Goal: Transaction & Acquisition: Purchase product/service

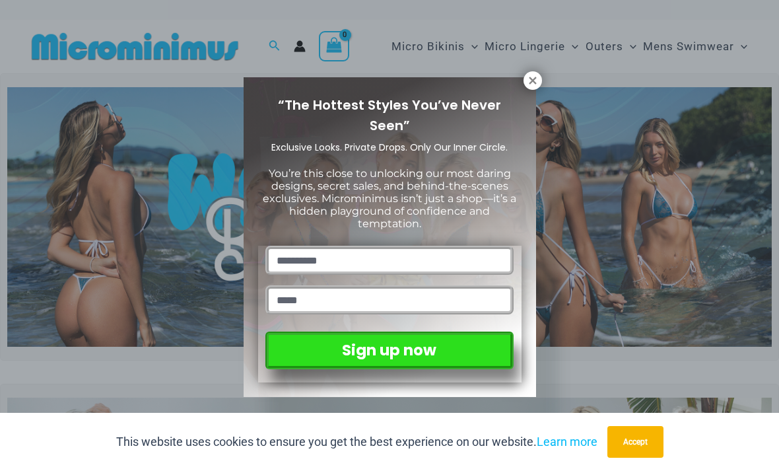
click at [528, 77] on icon at bounding box center [533, 81] width 12 height 12
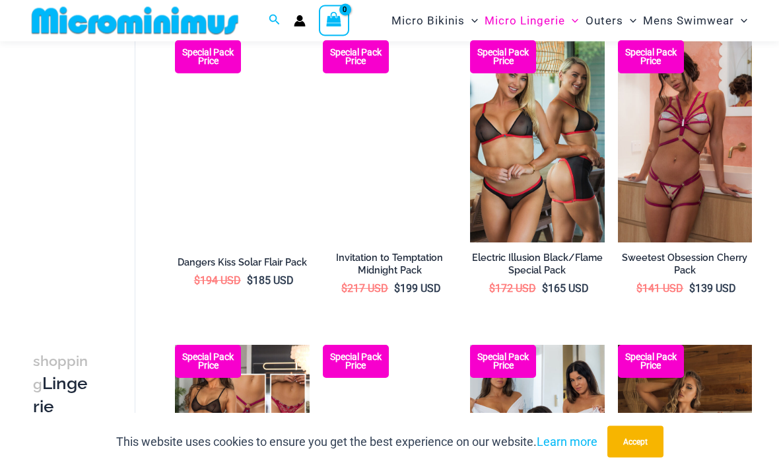
scroll to position [703, 0]
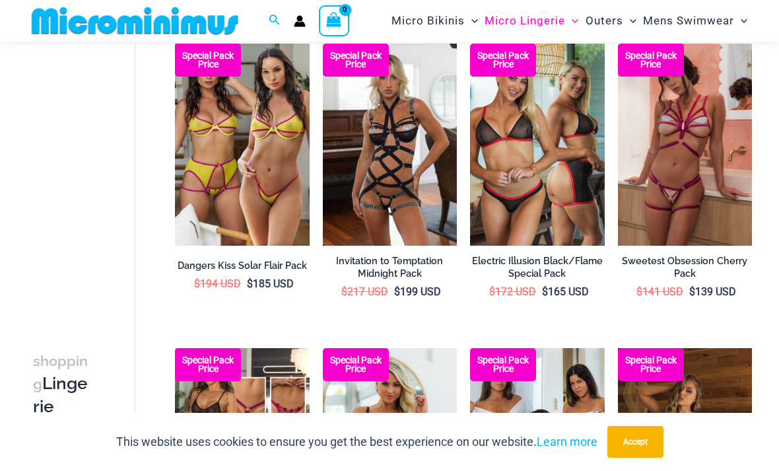
click at [618, 44] on img at bounding box center [618, 44] width 0 height 0
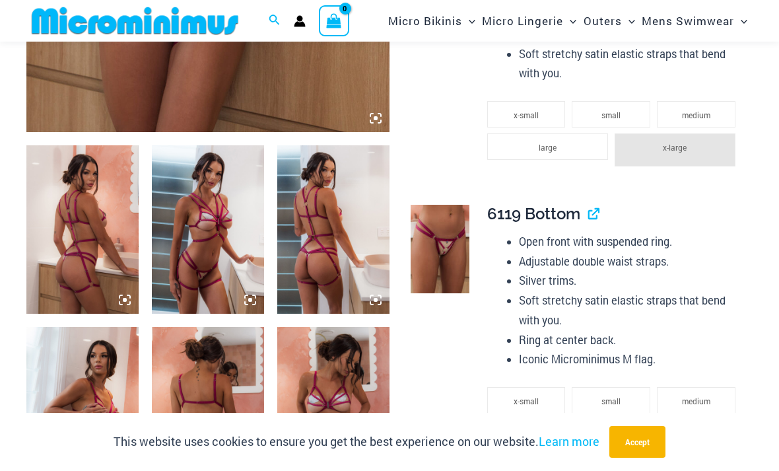
scroll to position [483, 0]
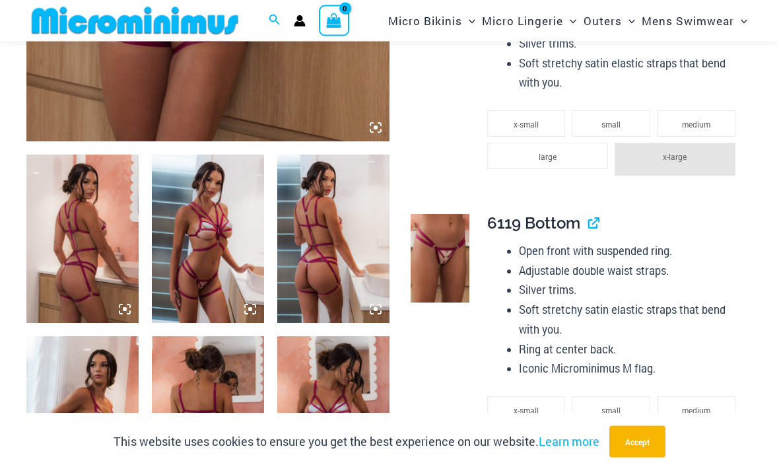
click at [588, 233] on link "View product" at bounding box center [588, 223] width 0 height 19
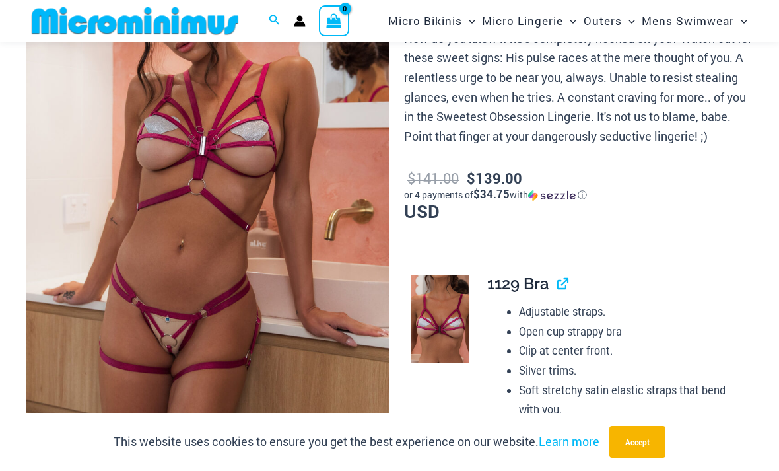
scroll to position [156, 0]
click at [531, 294] on span "1129 Bra" at bounding box center [518, 284] width 62 height 19
click at [557, 294] on link "View product" at bounding box center [557, 284] width 0 height 19
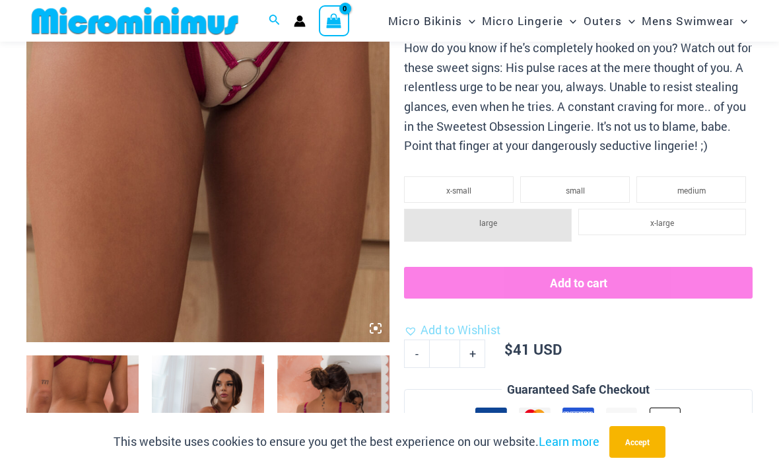
scroll to position [278, 0]
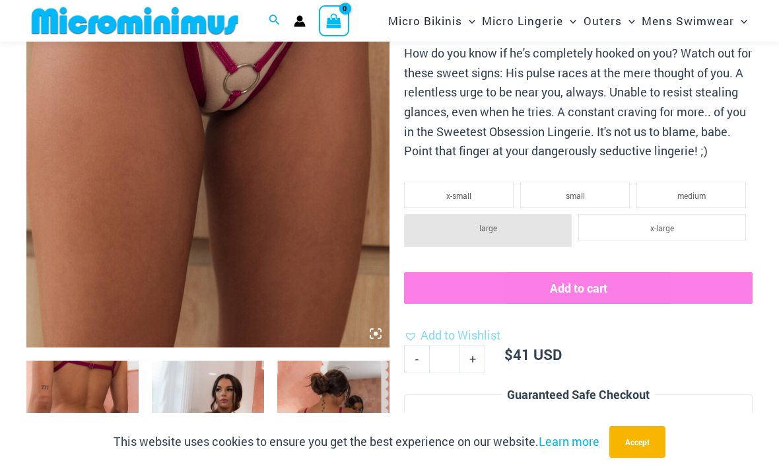
click at [588, 205] on li "small" at bounding box center [575, 195] width 110 height 26
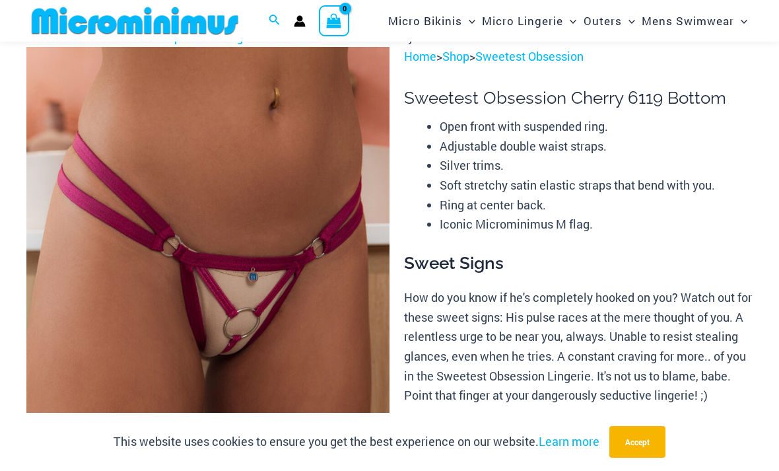
scroll to position [0, 0]
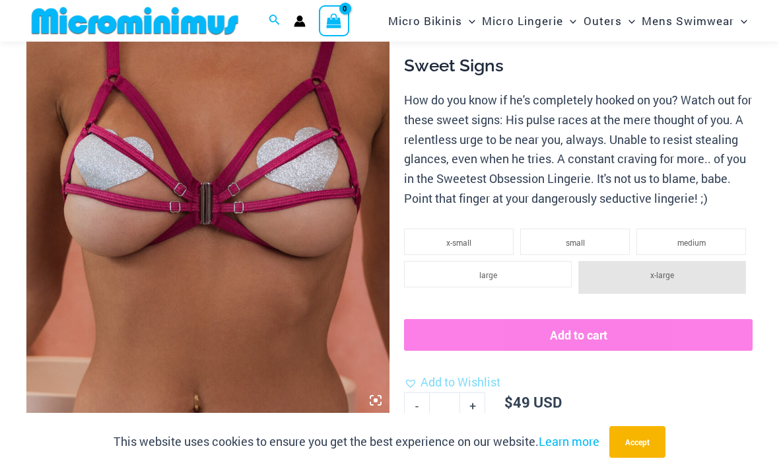
click at [588, 255] on li "small" at bounding box center [575, 241] width 110 height 26
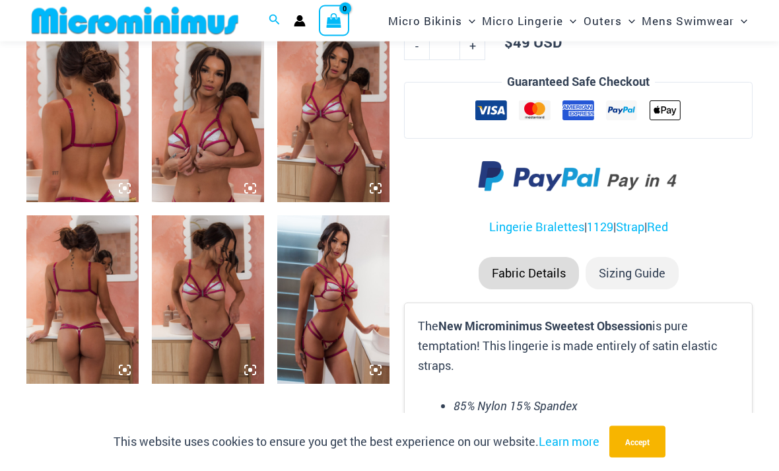
click at [207, 308] on img at bounding box center [208, 300] width 112 height 168
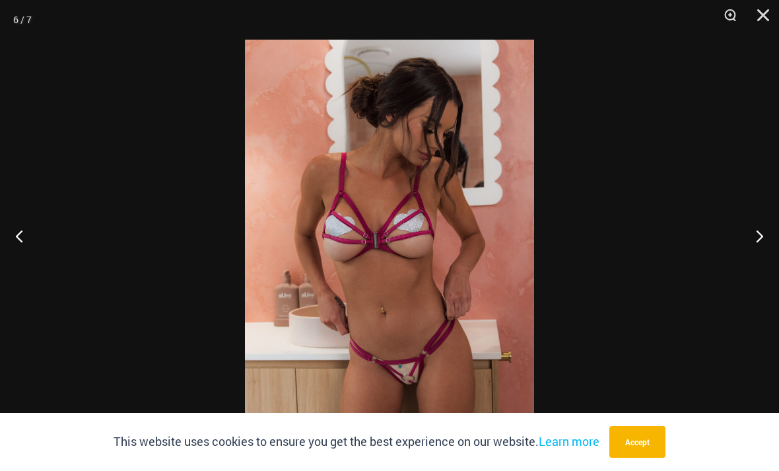
click at [637, 458] on button "Accept" at bounding box center [637, 442] width 56 height 32
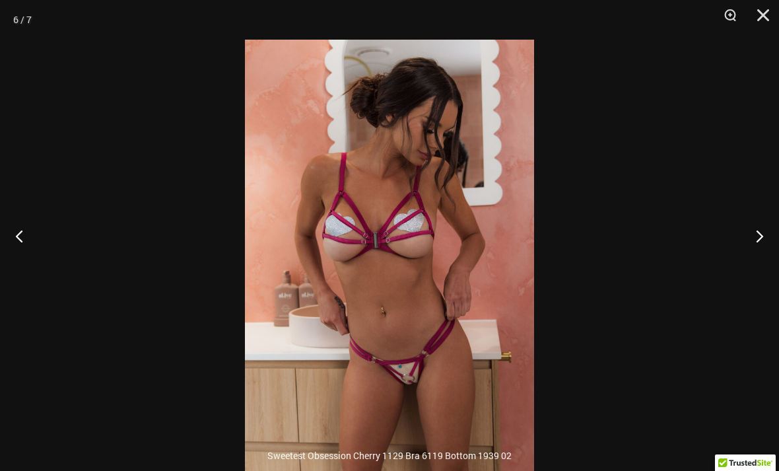
click at [769, 13] on button "Close" at bounding box center [758, 20] width 33 height 40
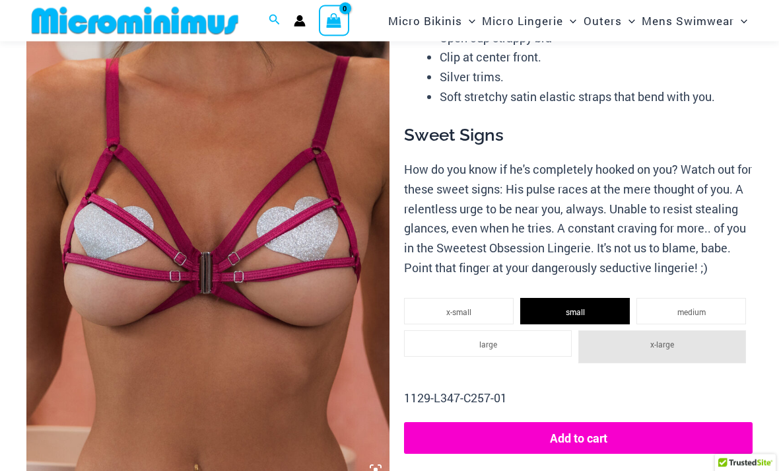
scroll to position [0, 0]
